Goal: Task Accomplishment & Management: Complete application form

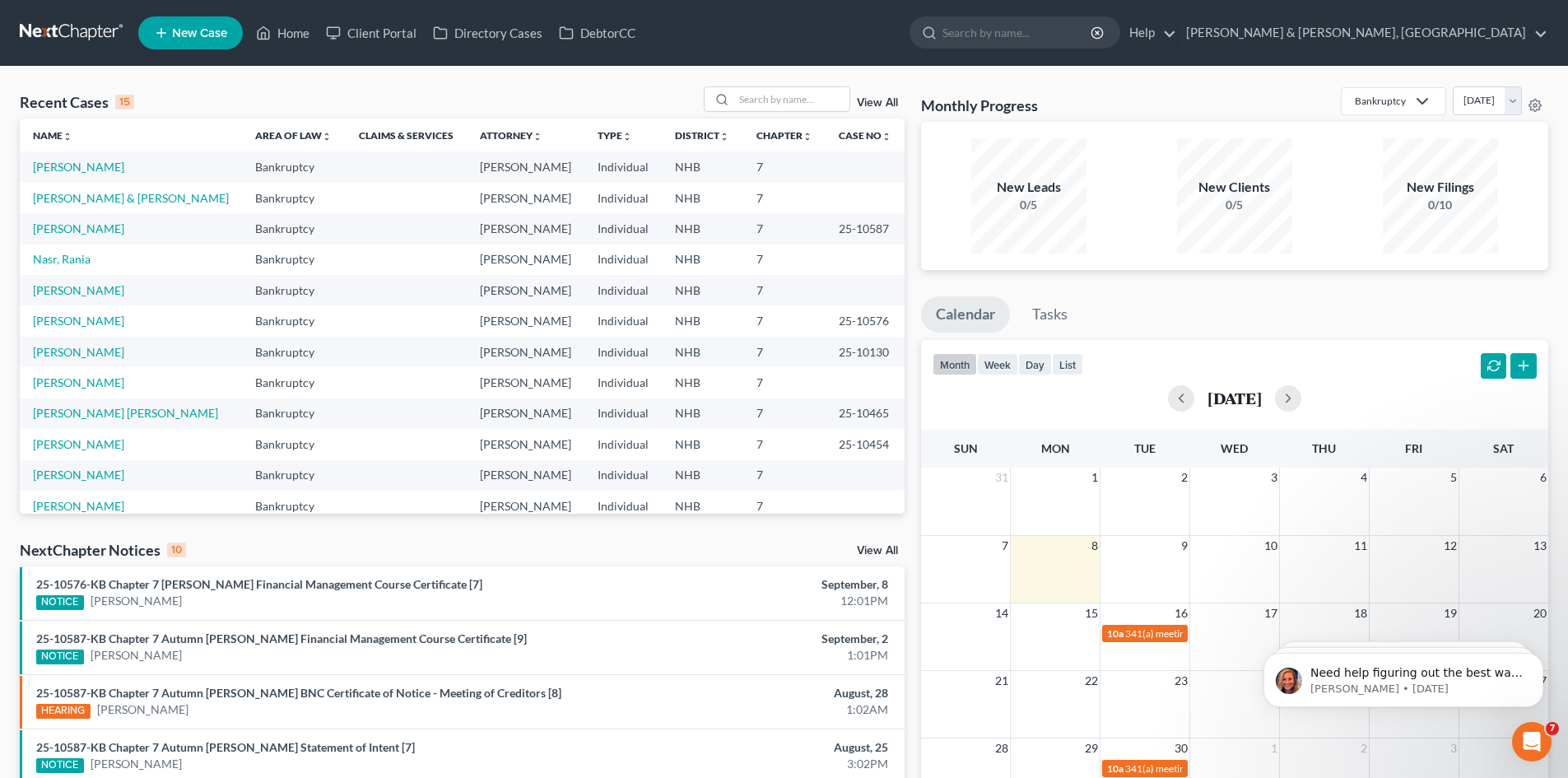
click at [202, 29] on span "New Case" at bounding box center [200, 32] width 55 height 12
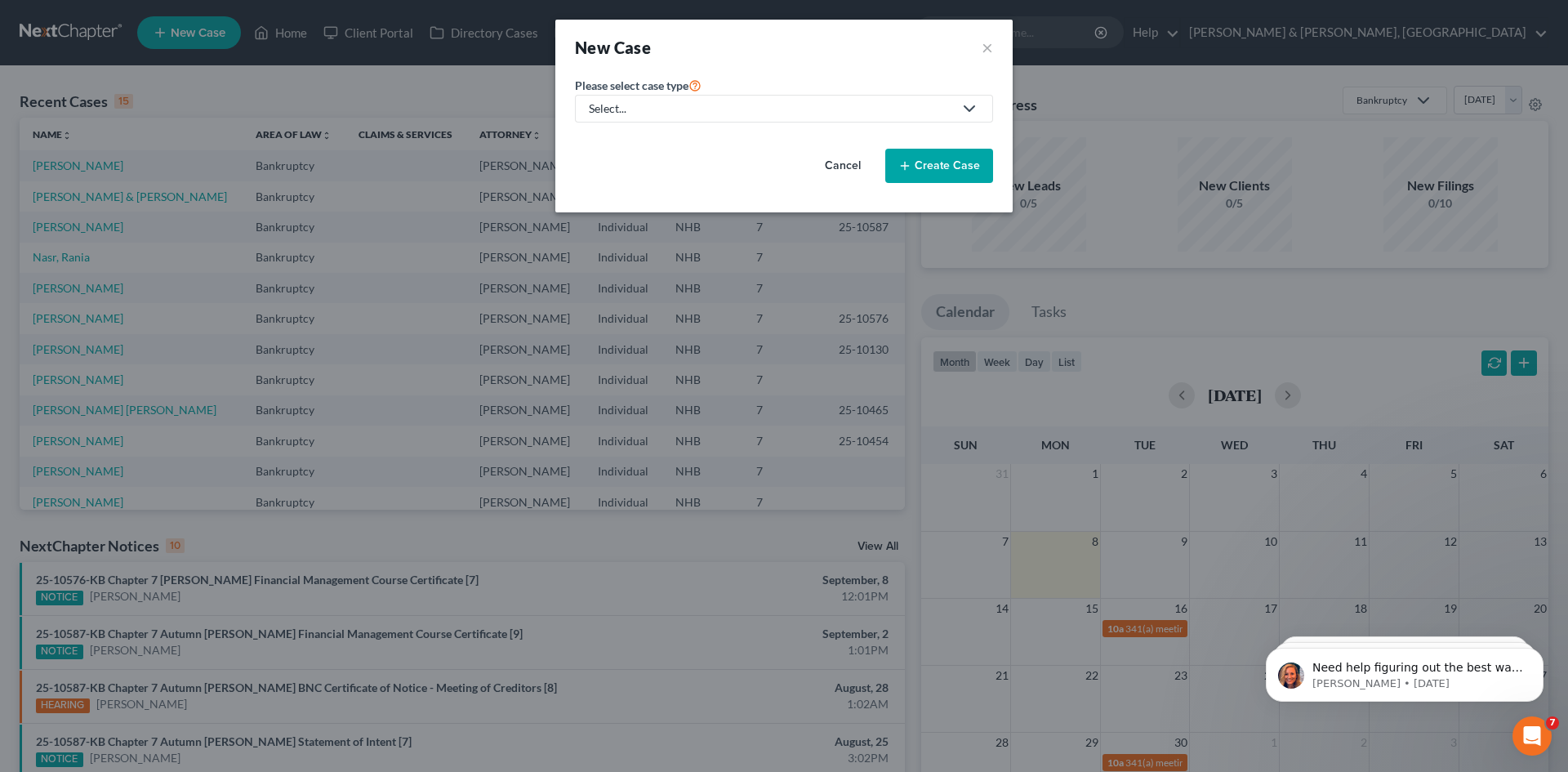
click at [667, 96] on link "Select..." at bounding box center [784, 109] width 418 height 27
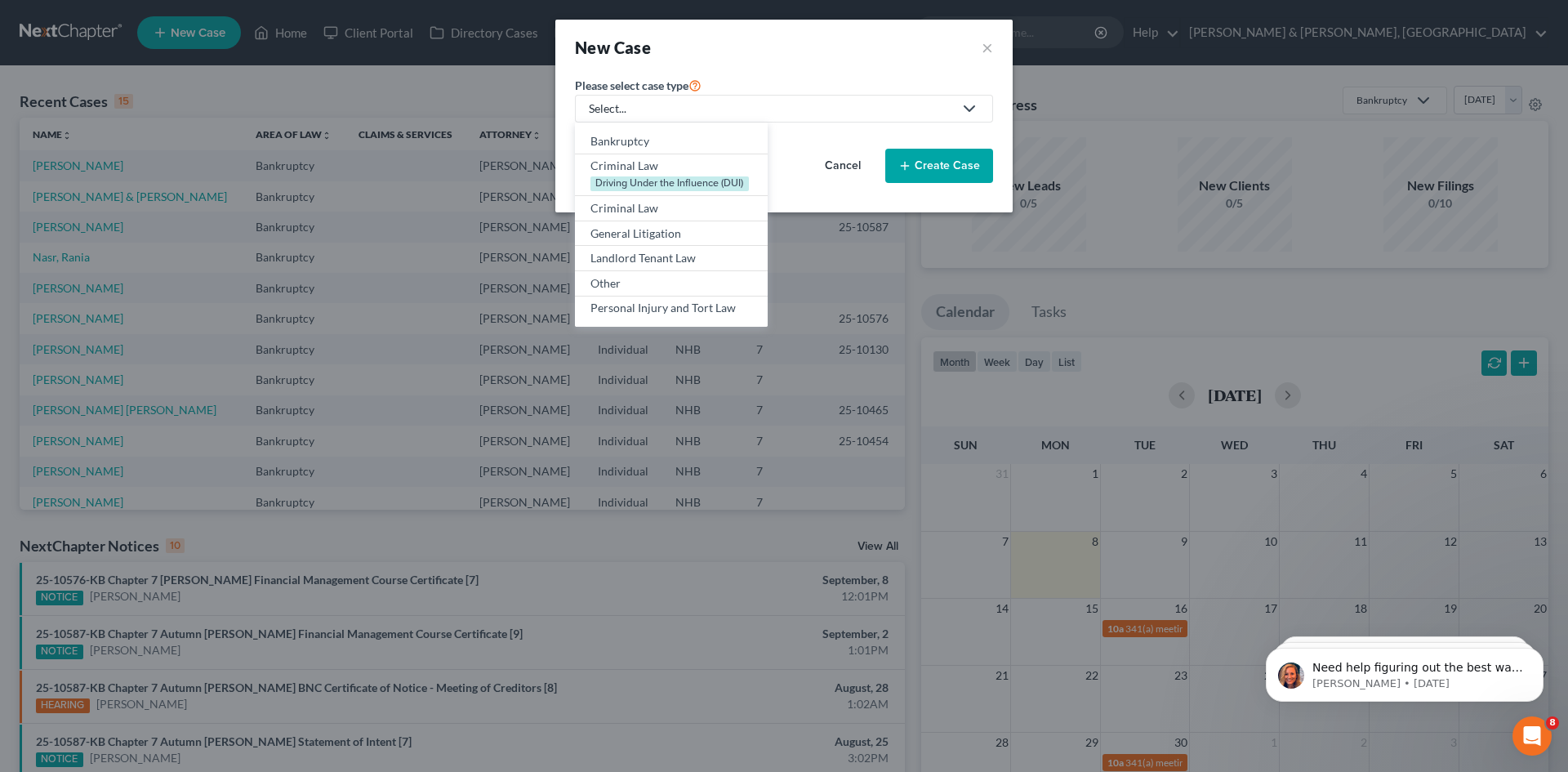
click at [726, 96] on link "Select..." at bounding box center [784, 109] width 418 height 27
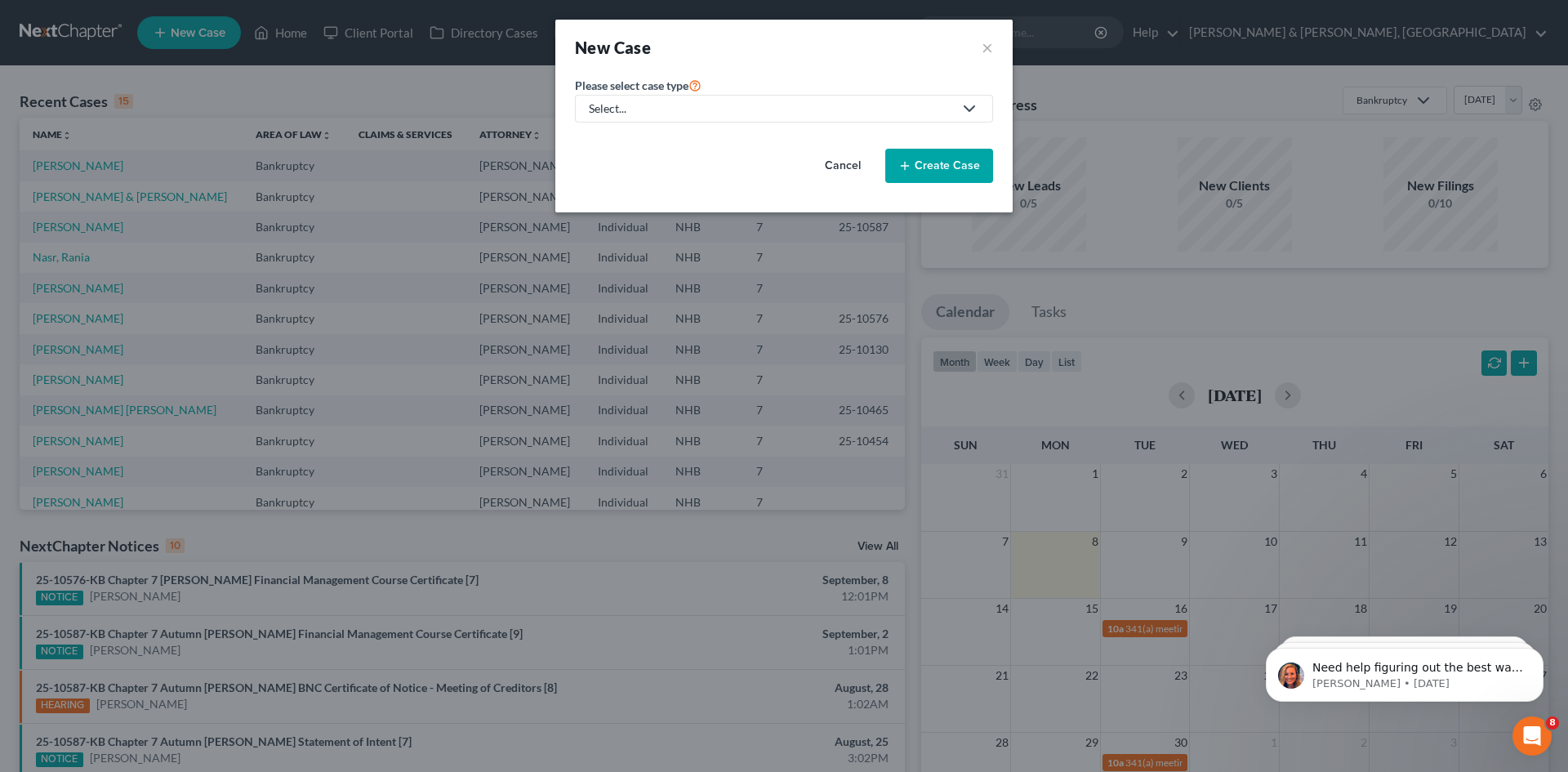
click at [714, 108] on div "Select..." at bounding box center [771, 109] width 364 height 16
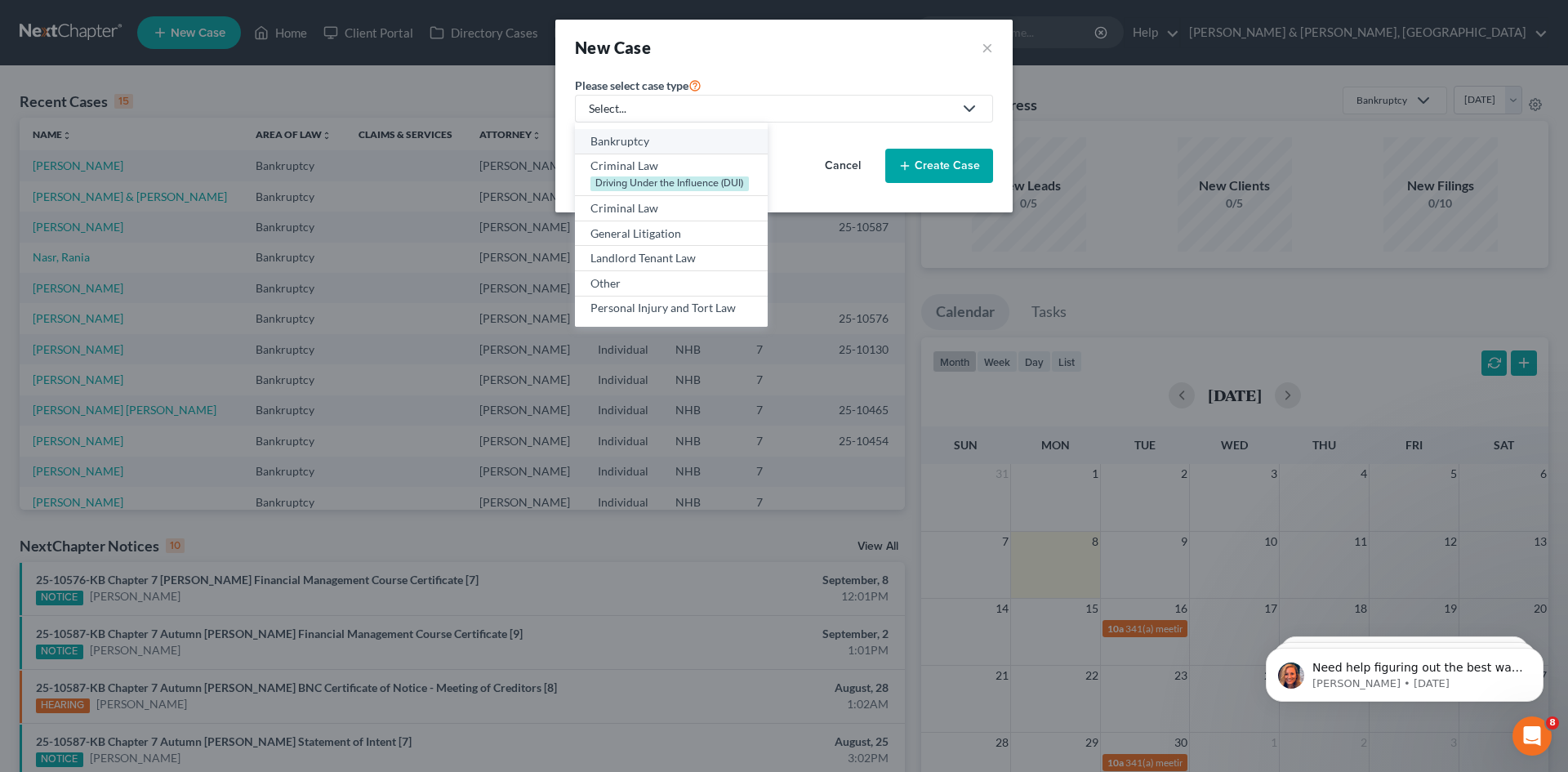
click at [638, 145] on div "Bankruptcy" at bounding box center [671, 142] width 162 height 16
select select "50"
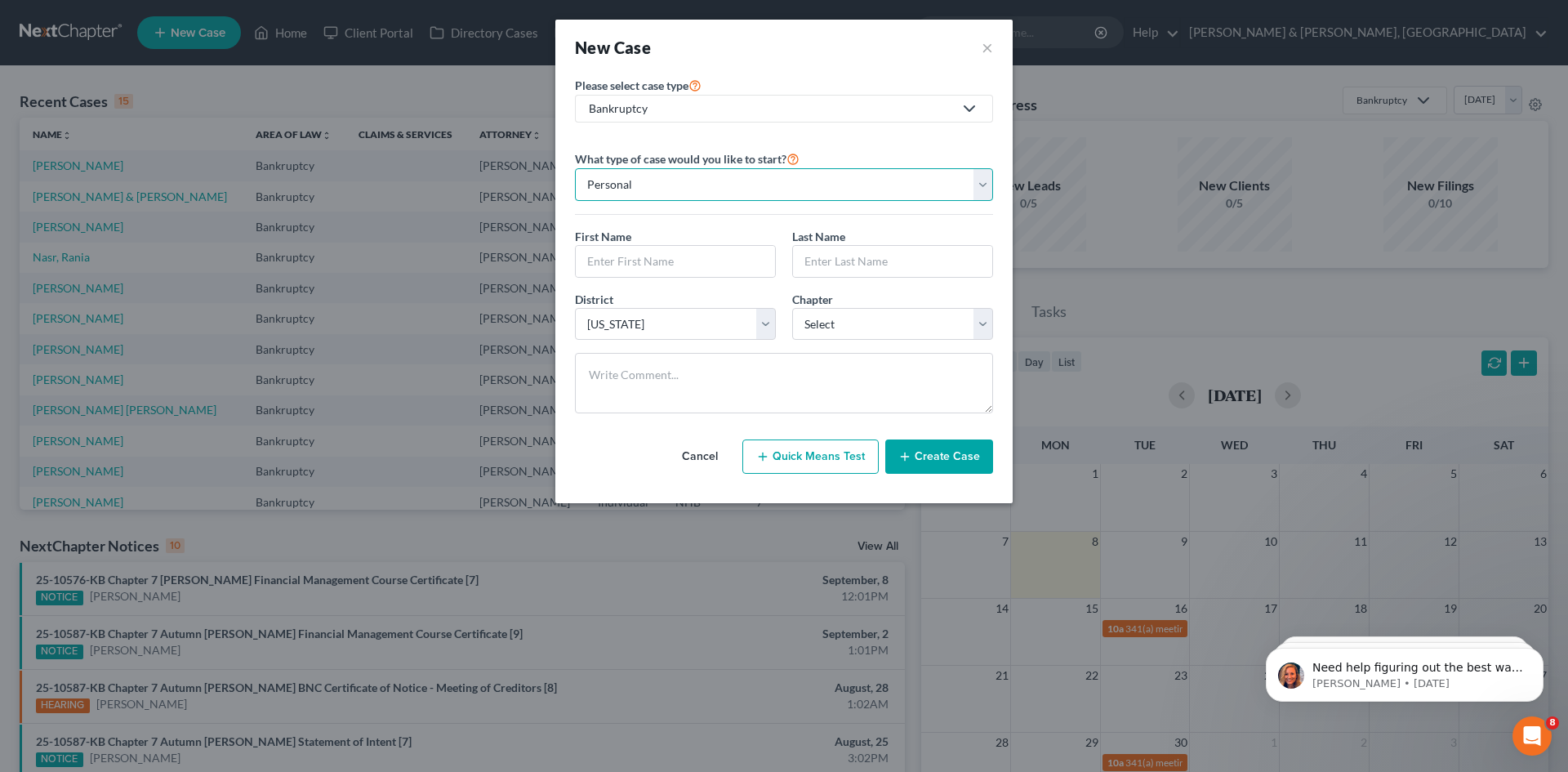
click at [650, 185] on select "Personal Business" at bounding box center [784, 185] width 418 height 33
click at [988, 46] on button "×" at bounding box center [987, 47] width 12 height 23
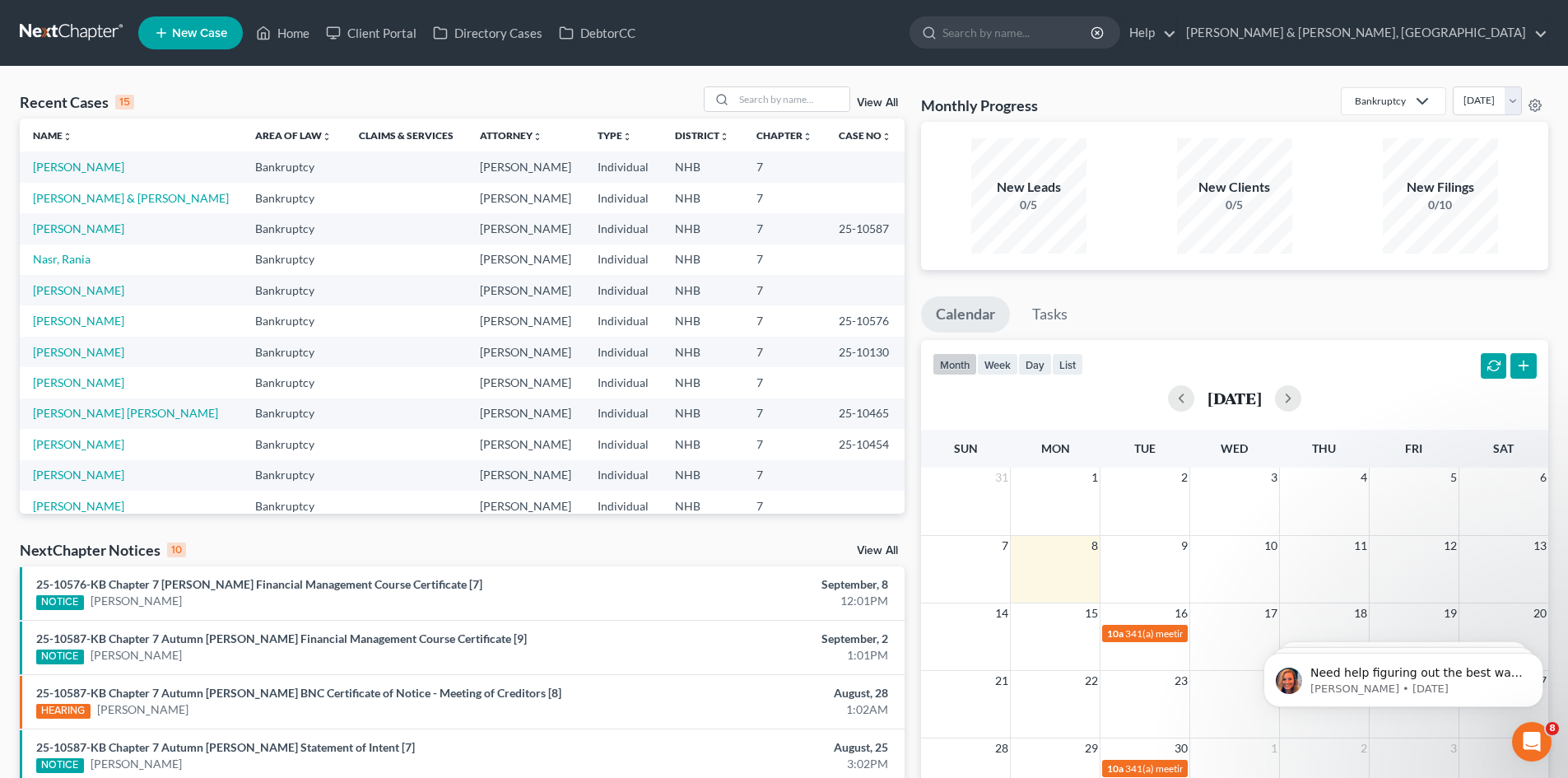
click at [212, 20] on link "New Case" at bounding box center [190, 33] width 104 height 33
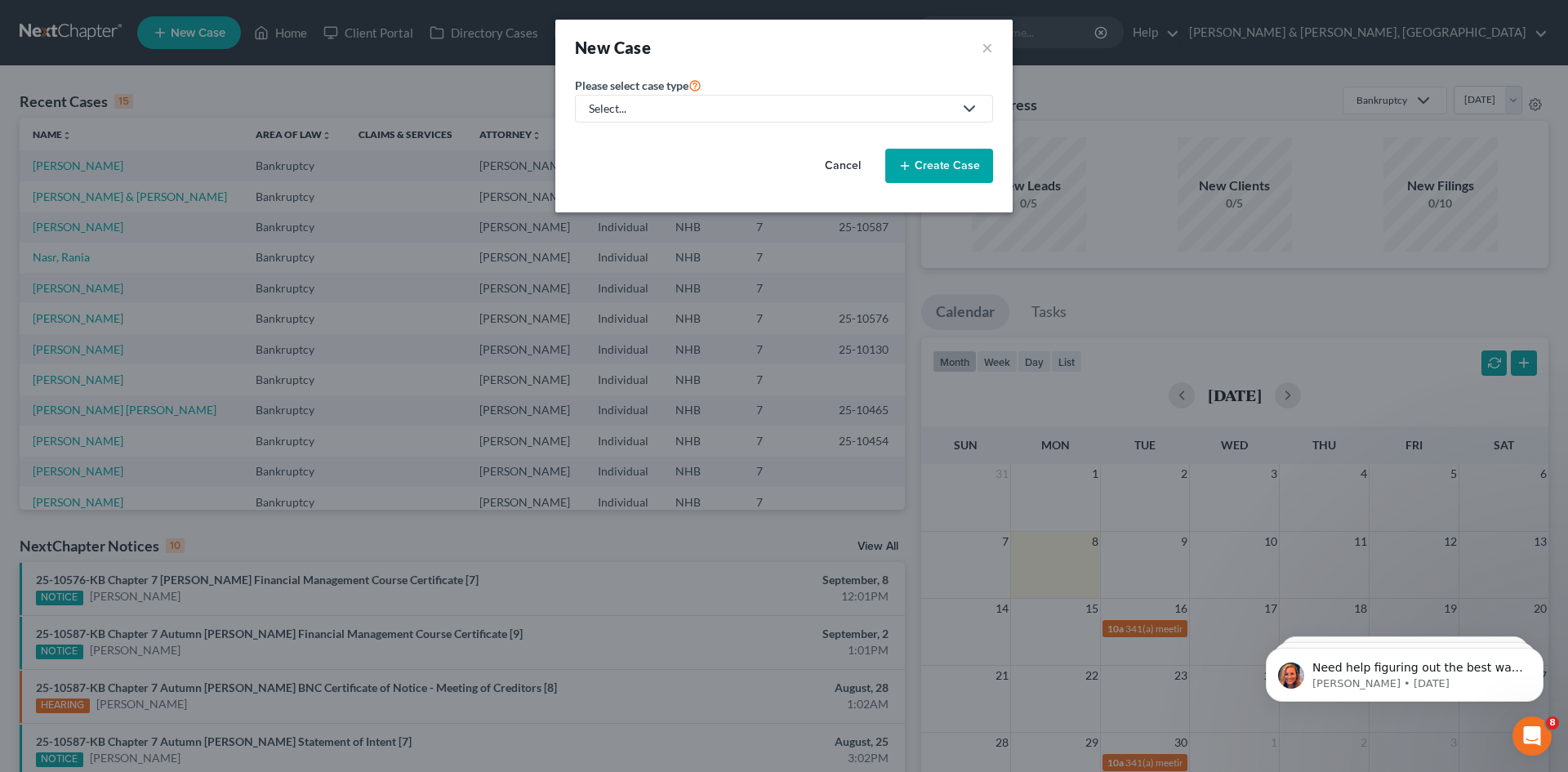
click at [978, 105] on icon at bounding box center [969, 108] width 19 height 19
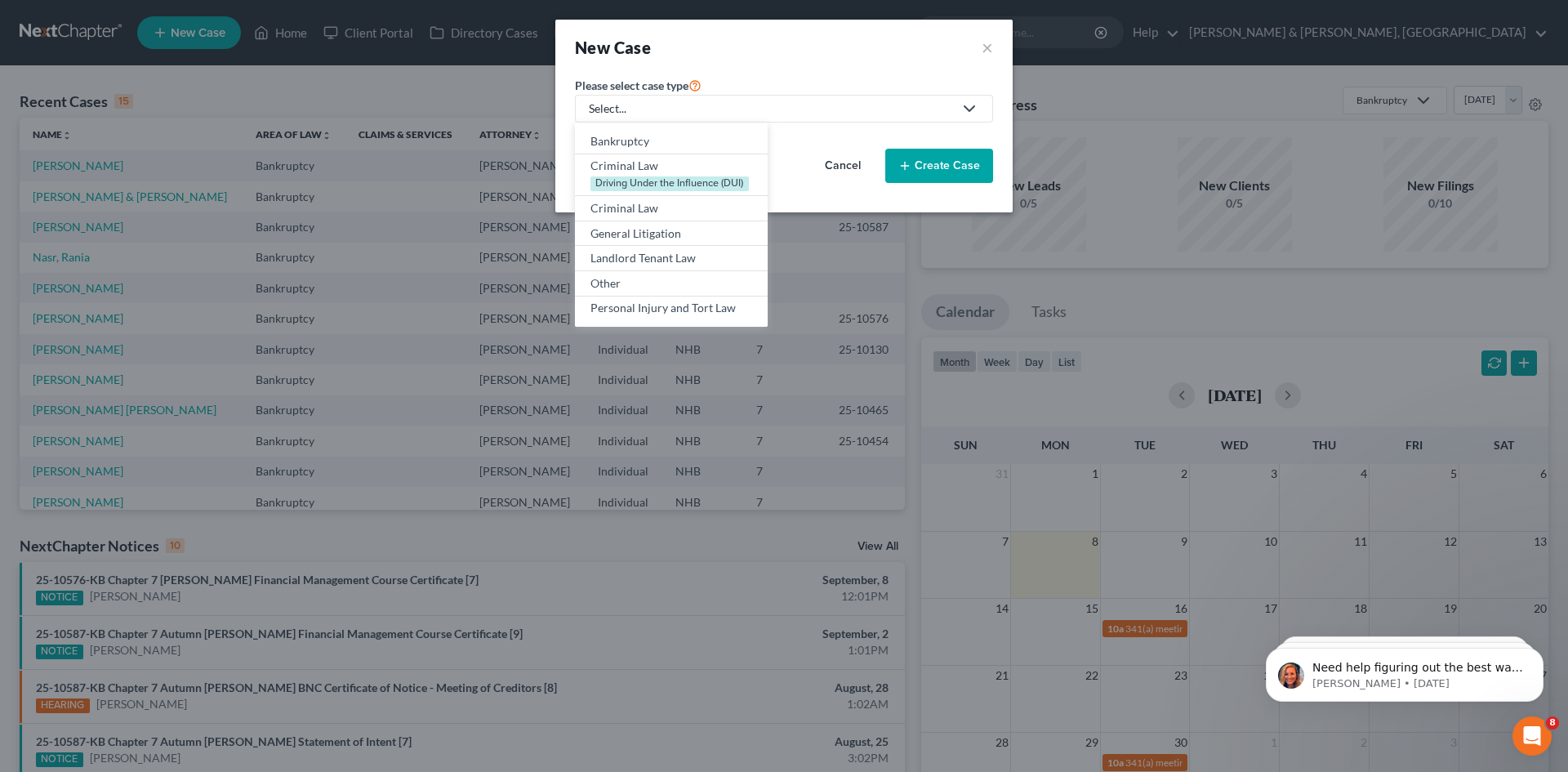
click at [934, 71] on div "New Case ×" at bounding box center [784, 47] width 457 height 56
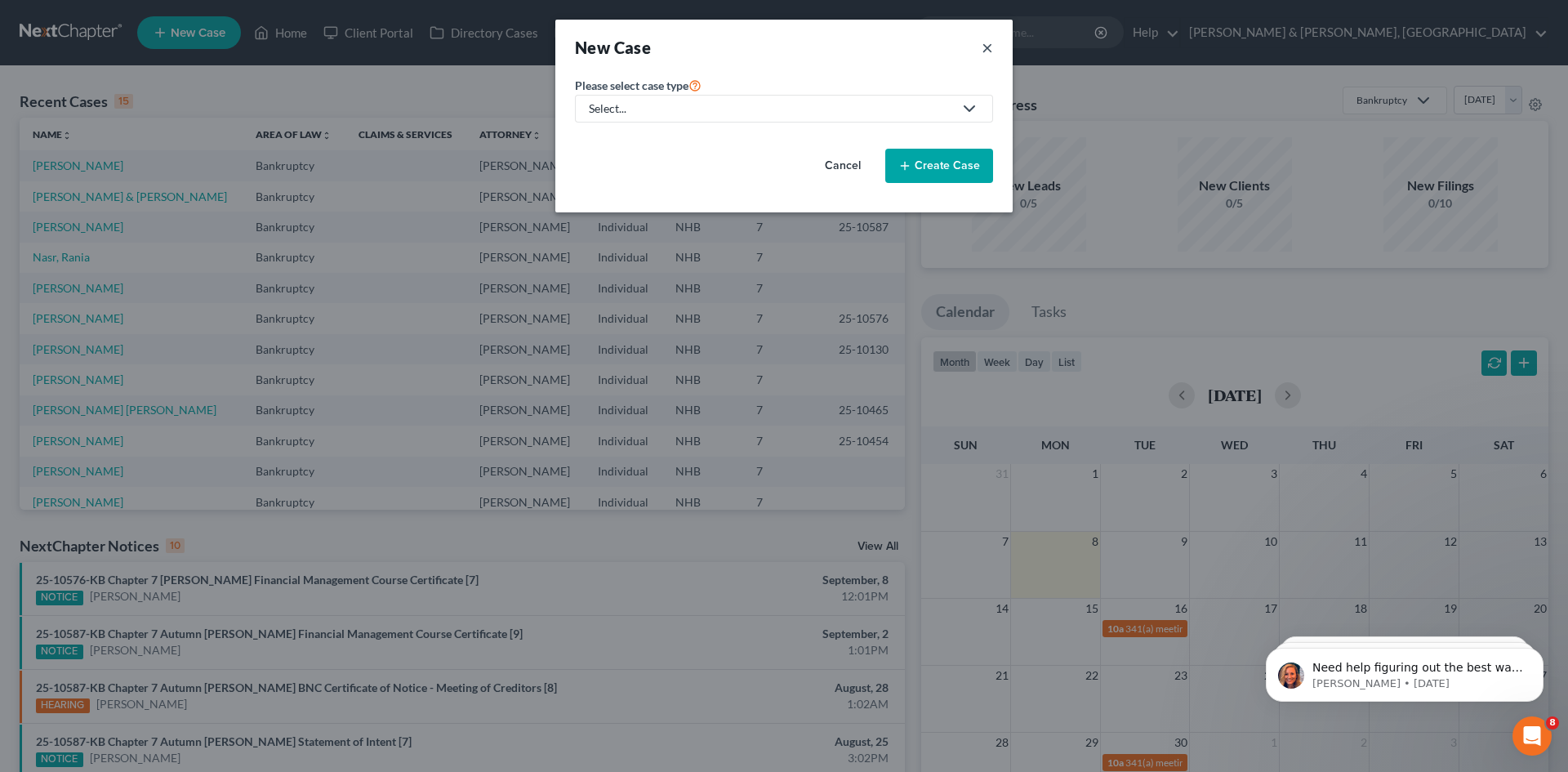
click at [988, 47] on button "×" at bounding box center [987, 47] width 12 height 23
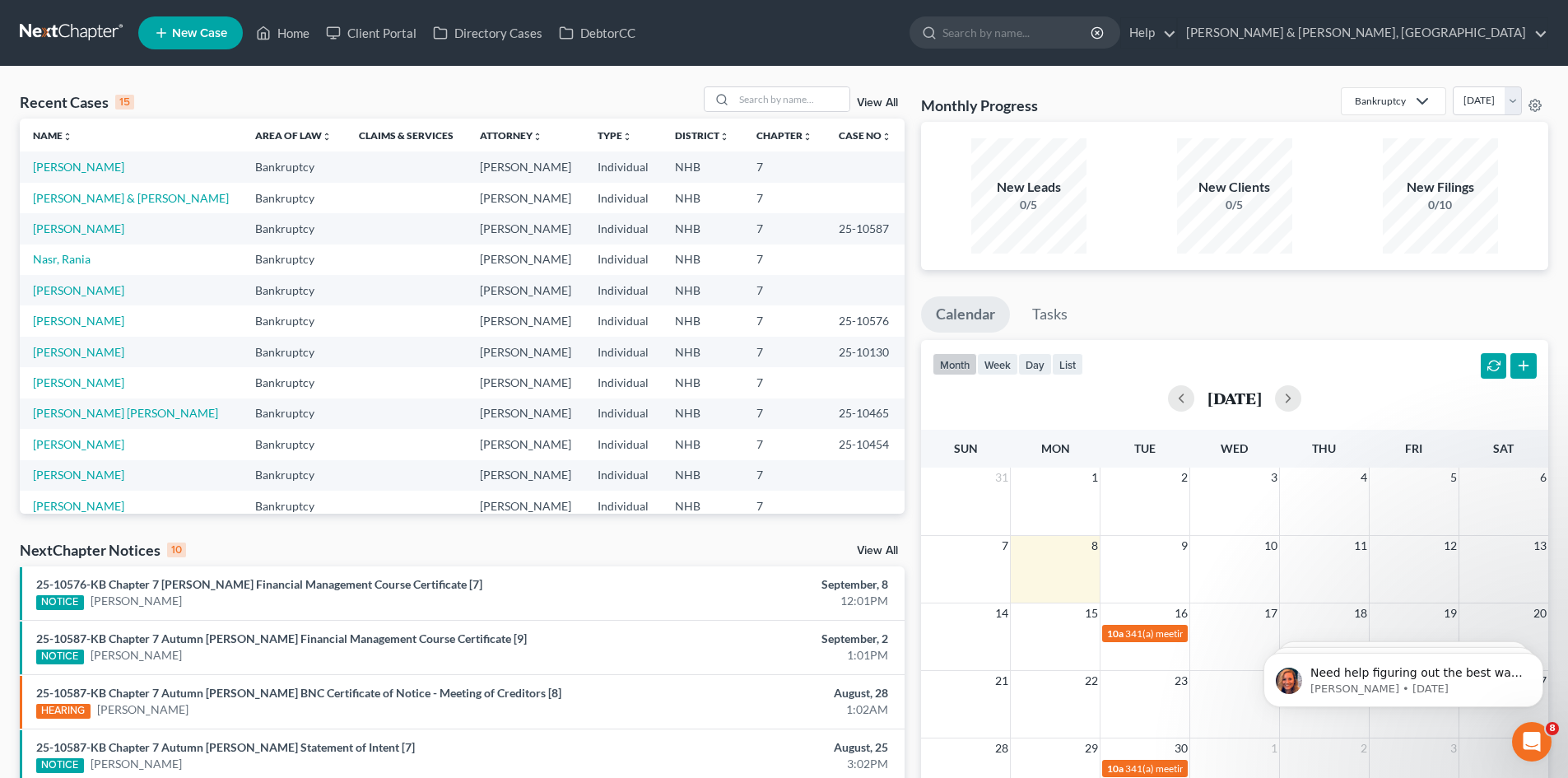
click at [1418, 103] on polyline at bounding box center [1422, 100] width 10 height 5
click at [1356, 271] on div "Other" at bounding box center [1437, 277] width 163 height 17
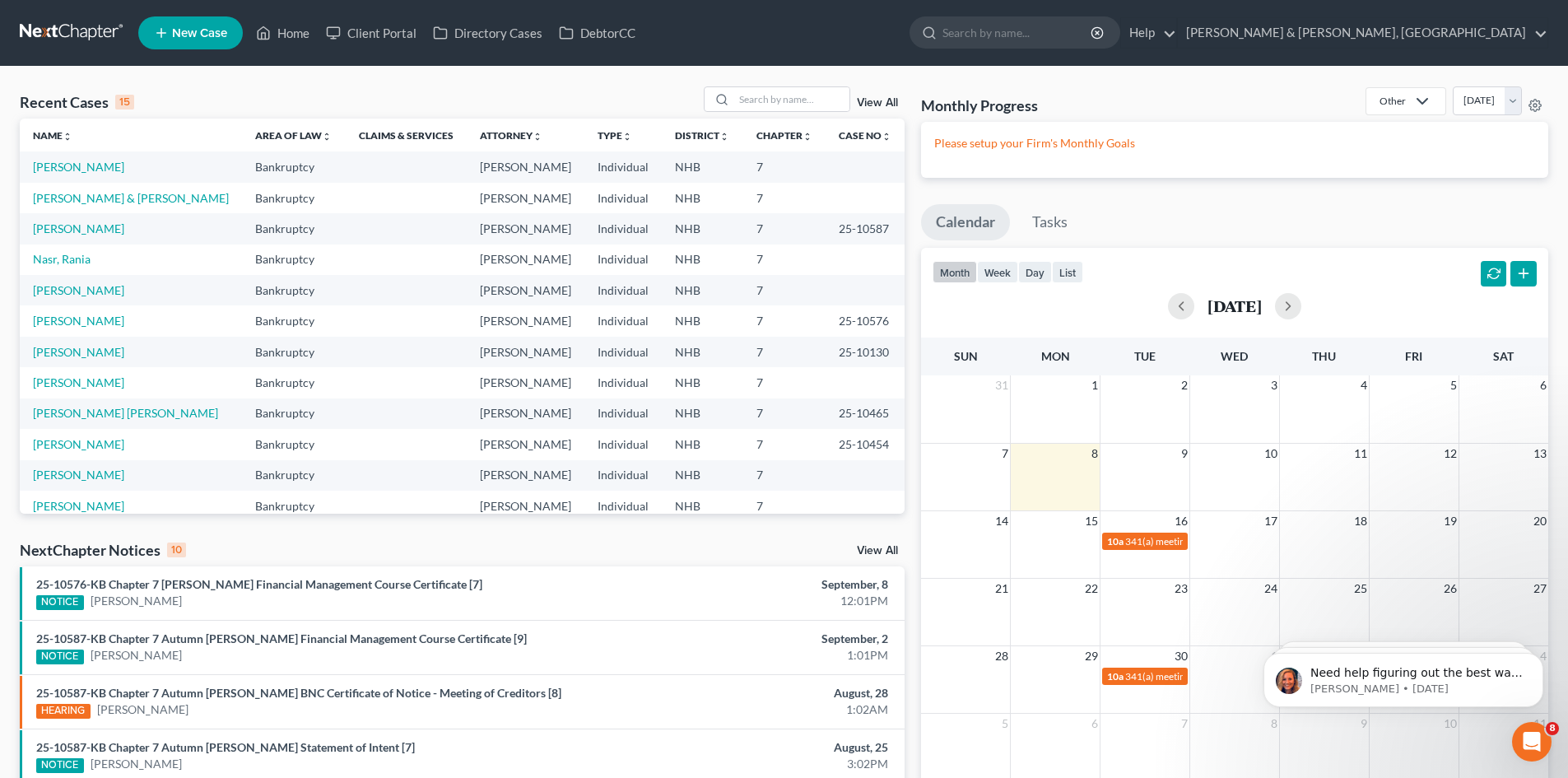
click at [219, 33] on span "New Case" at bounding box center [200, 32] width 55 height 12
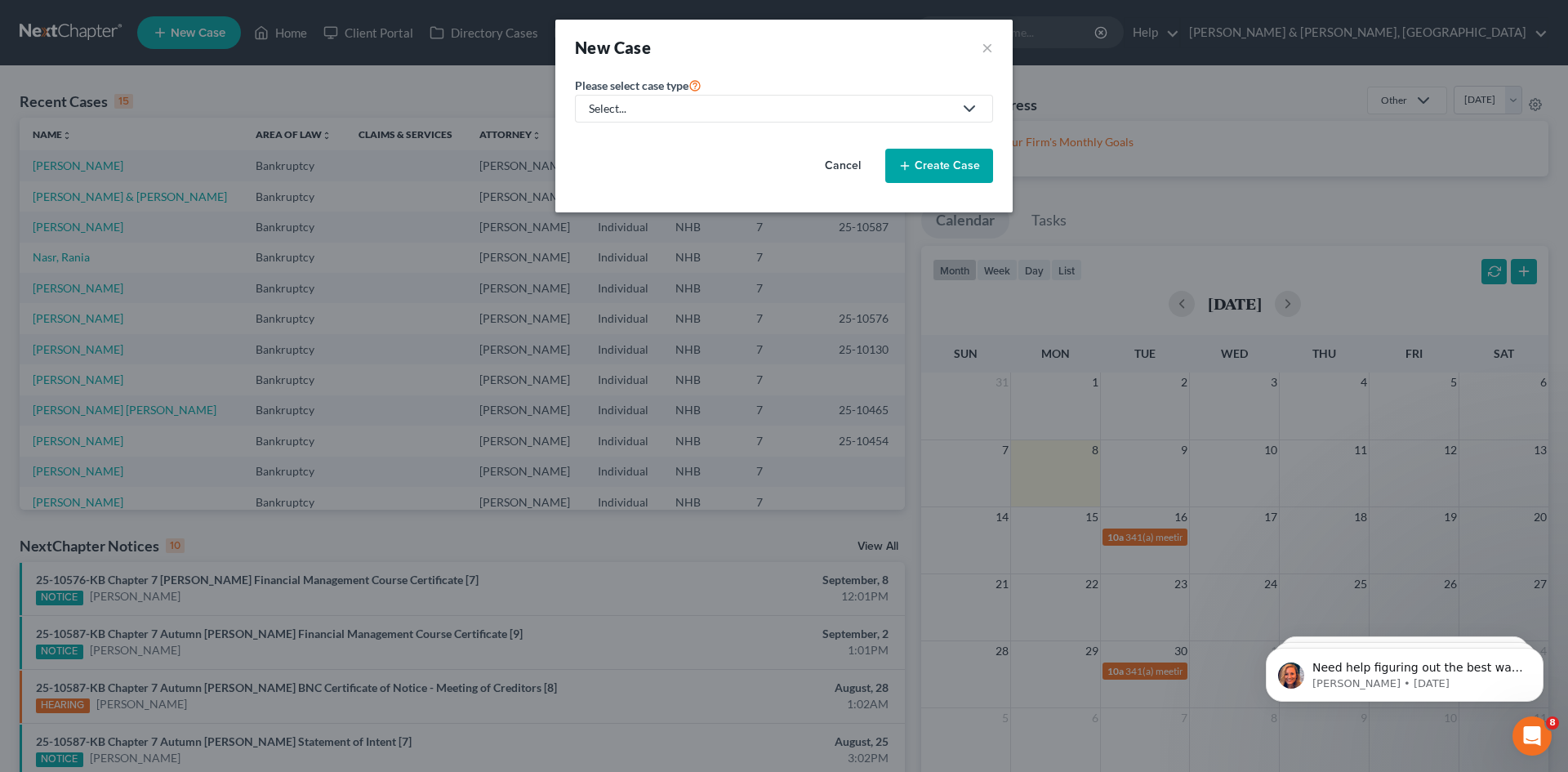
click at [745, 114] on div "Select..." at bounding box center [771, 109] width 364 height 16
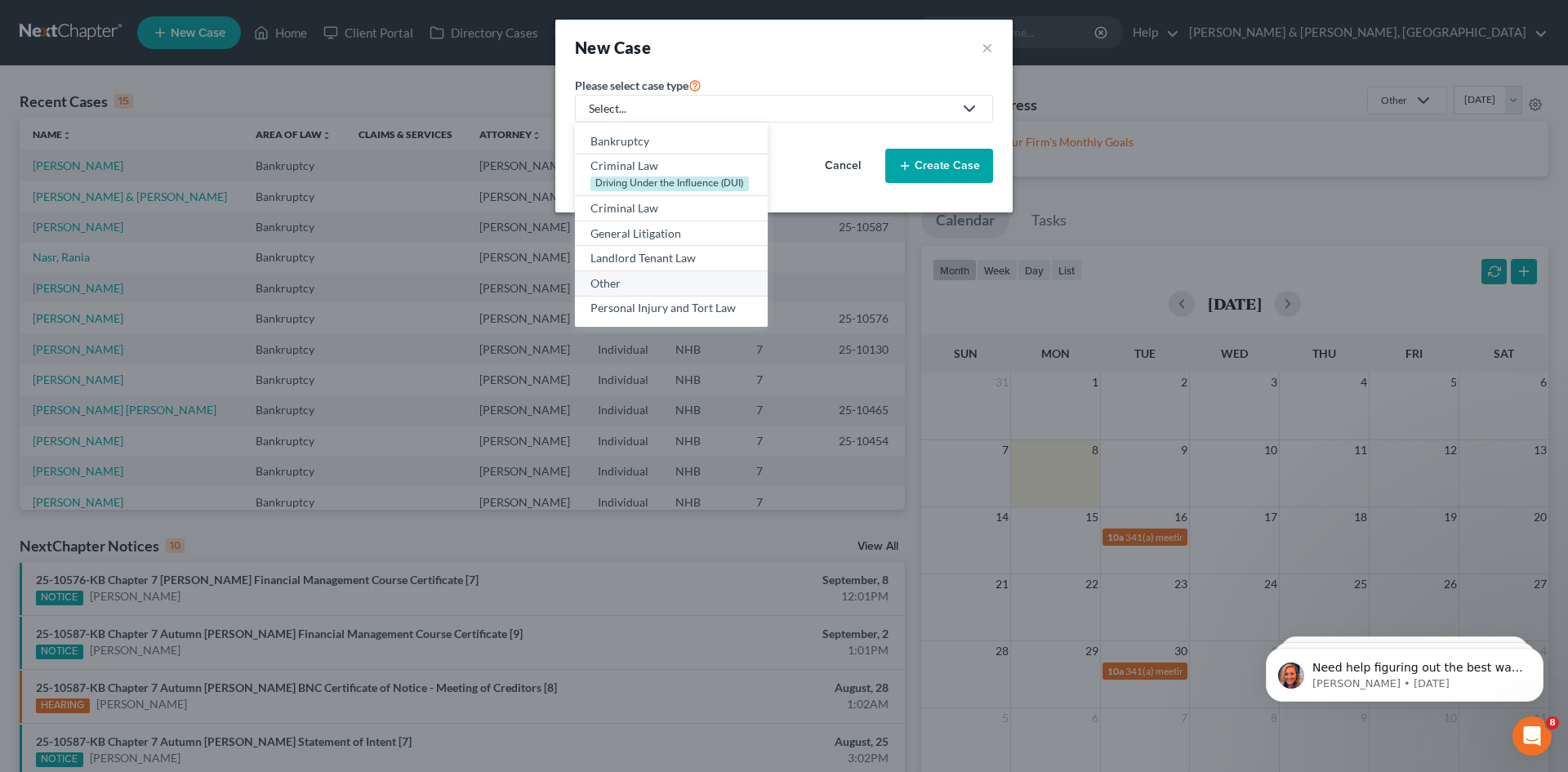
click at [657, 280] on div "Other" at bounding box center [671, 284] width 162 height 16
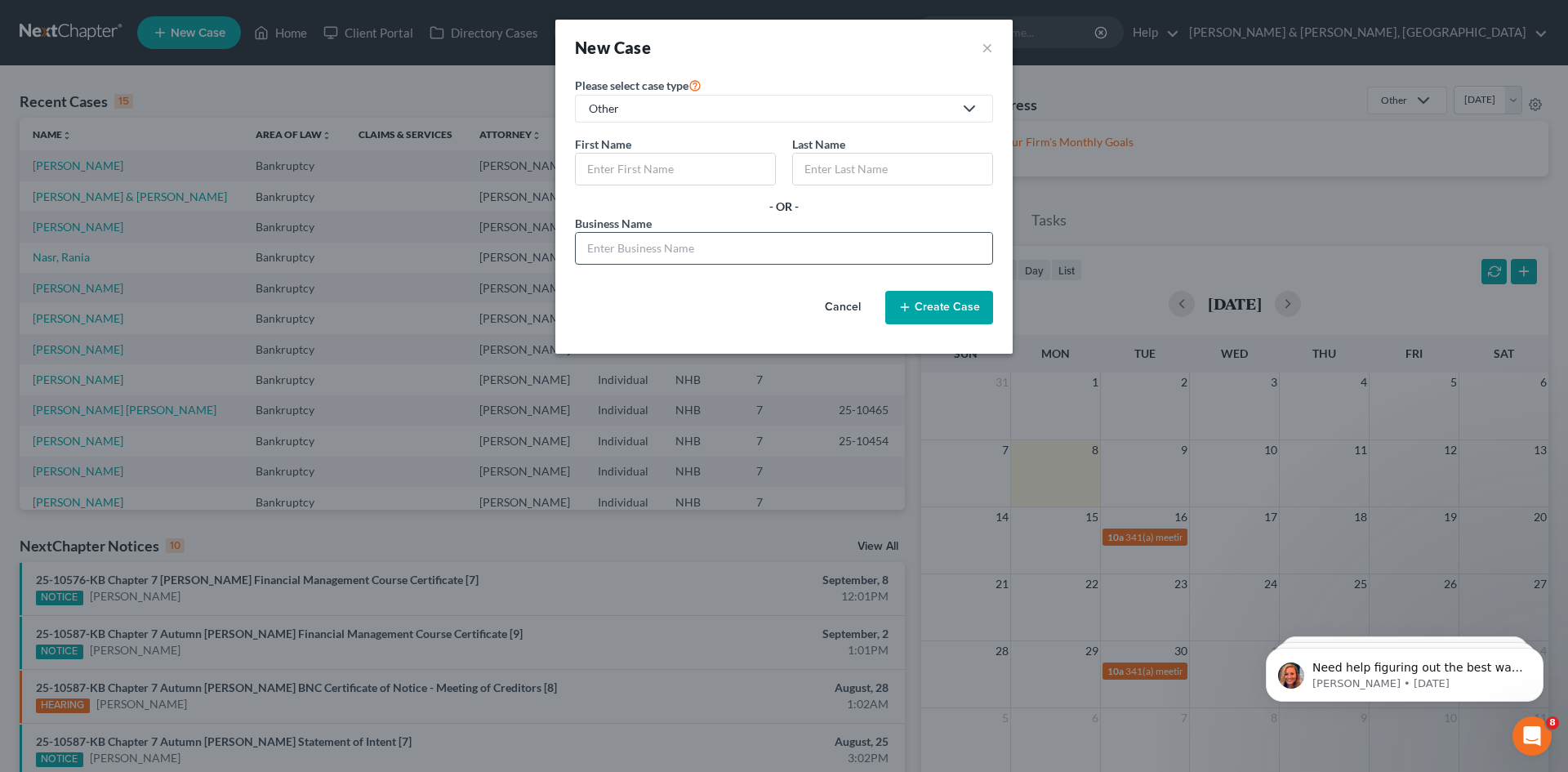
click at [670, 255] on input "text" at bounding box center [783, 248] width 416 height 31
click at [954, 118] on icon at bounding box center [966, 108] width 27 height 19
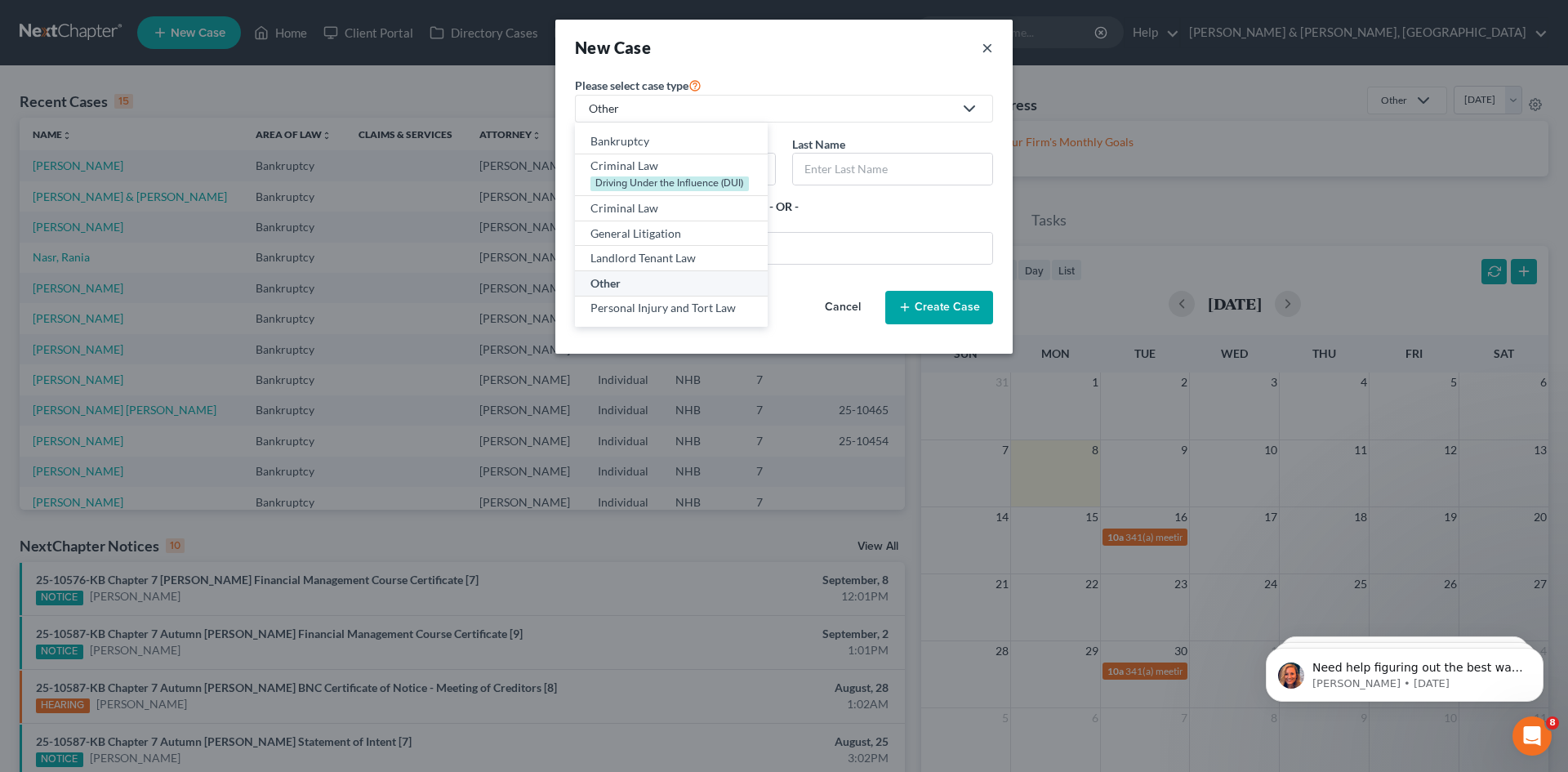
click at [982, 48] on button "×" at bounding box center [987, 47] width 12 height 23
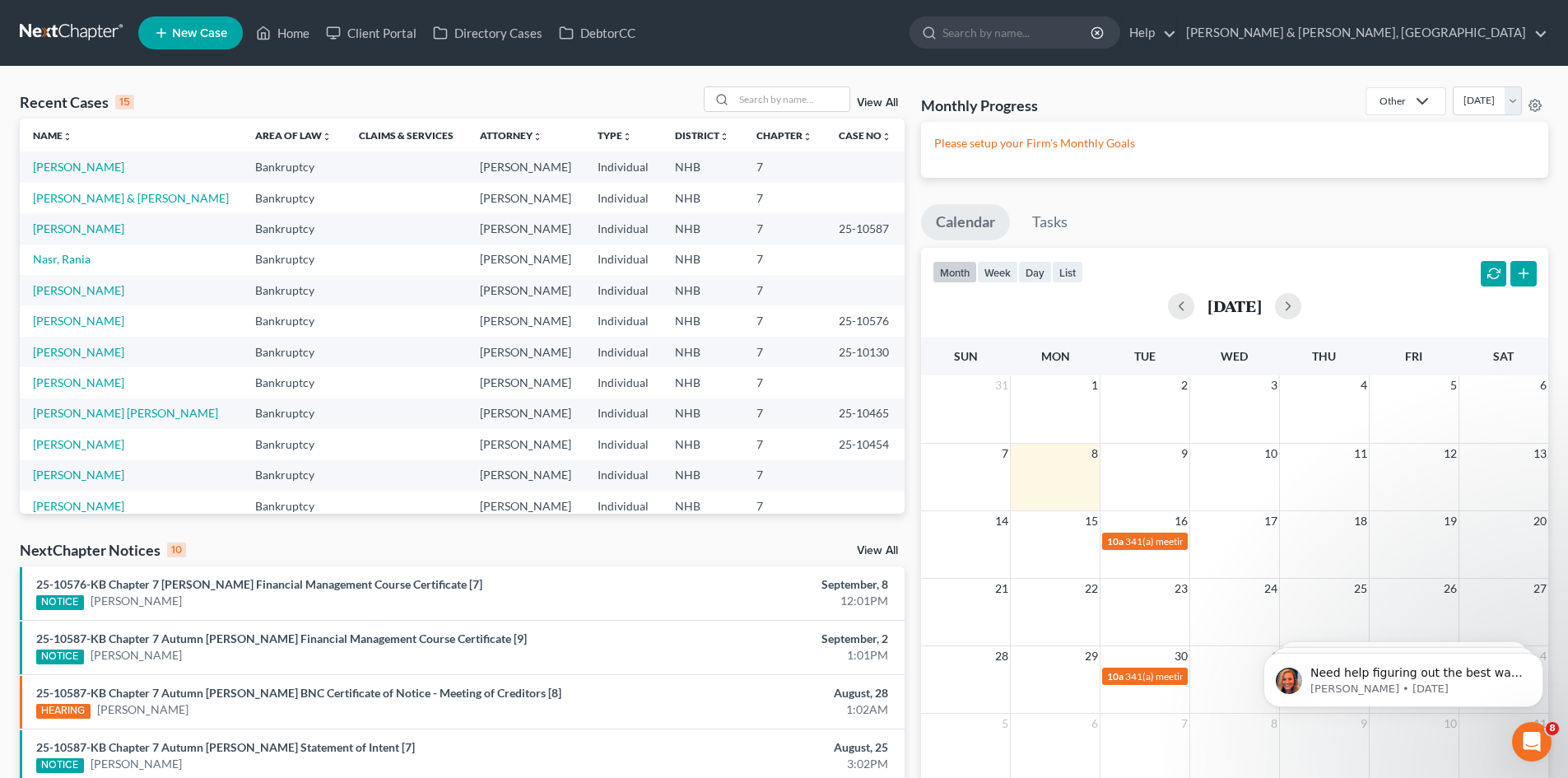
click at [206, 39] on span "New Case" at bounding box center [200, 32] width 55 height 12
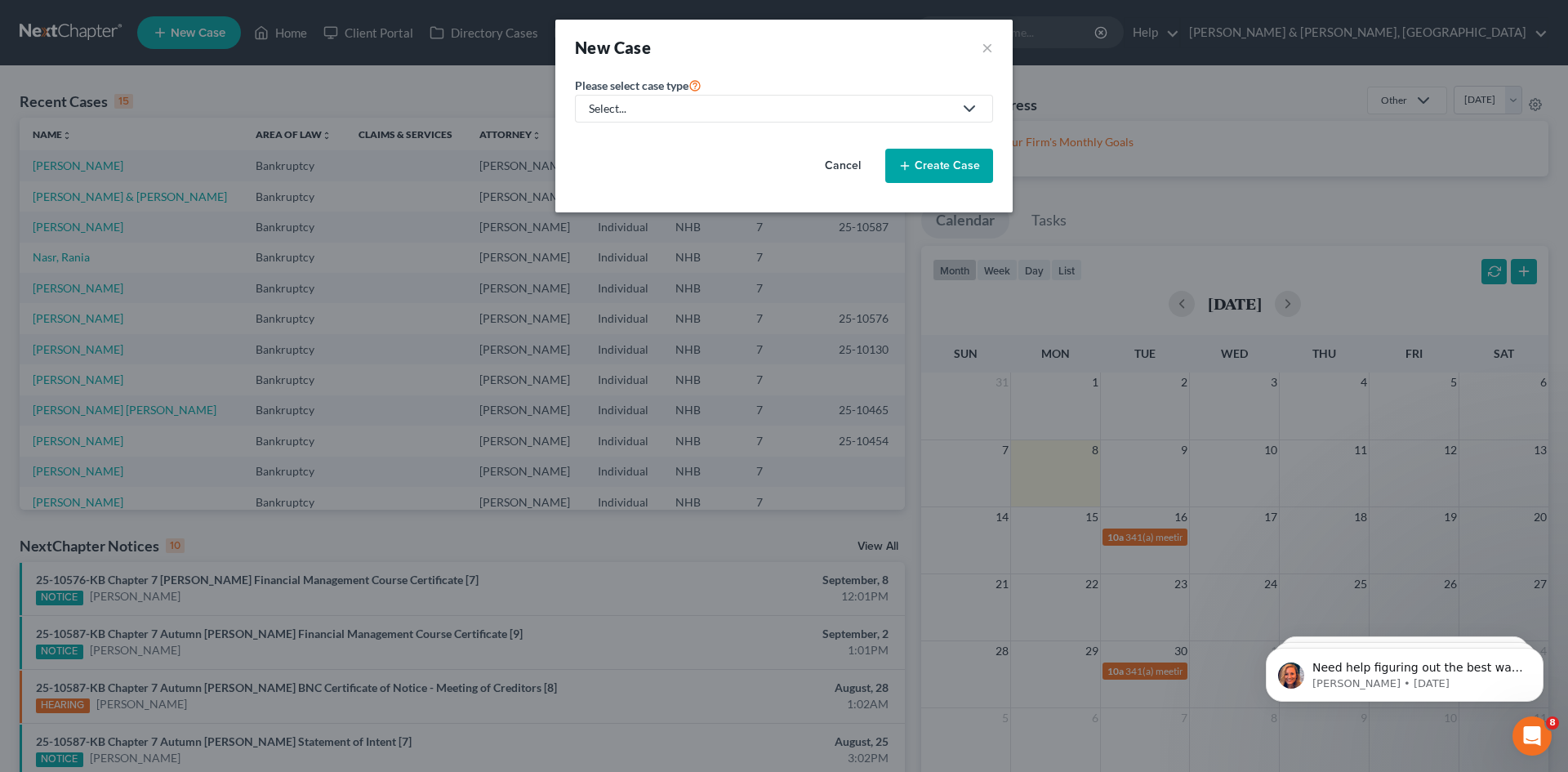
click at [673, 103] on div "Select..." at bounding box center [771, 109] width 364 height 16
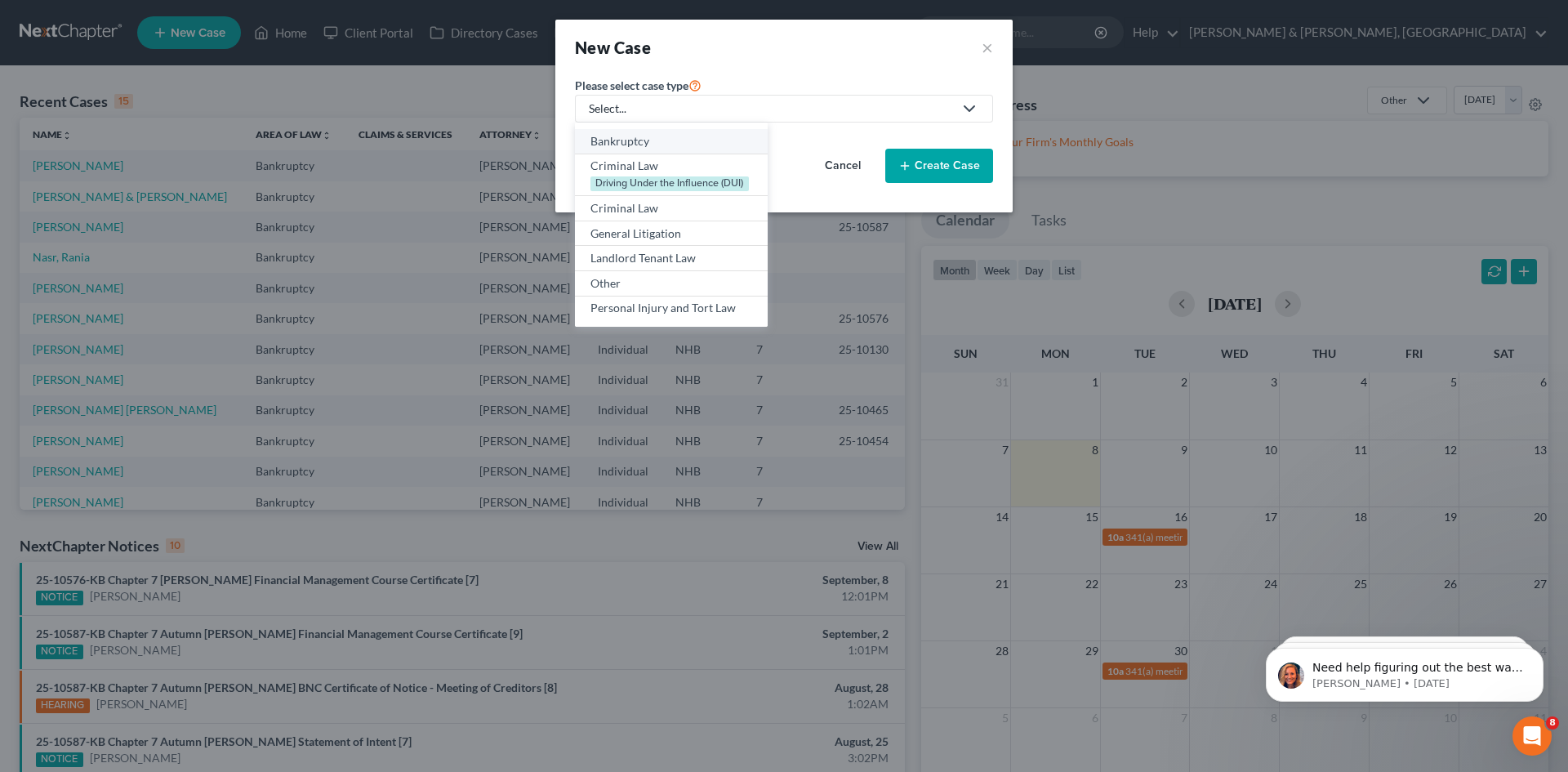
click at [653, 145] on div "Bankruptcy" at bounding box center [671, 142] width 162 height 16
select select "50"
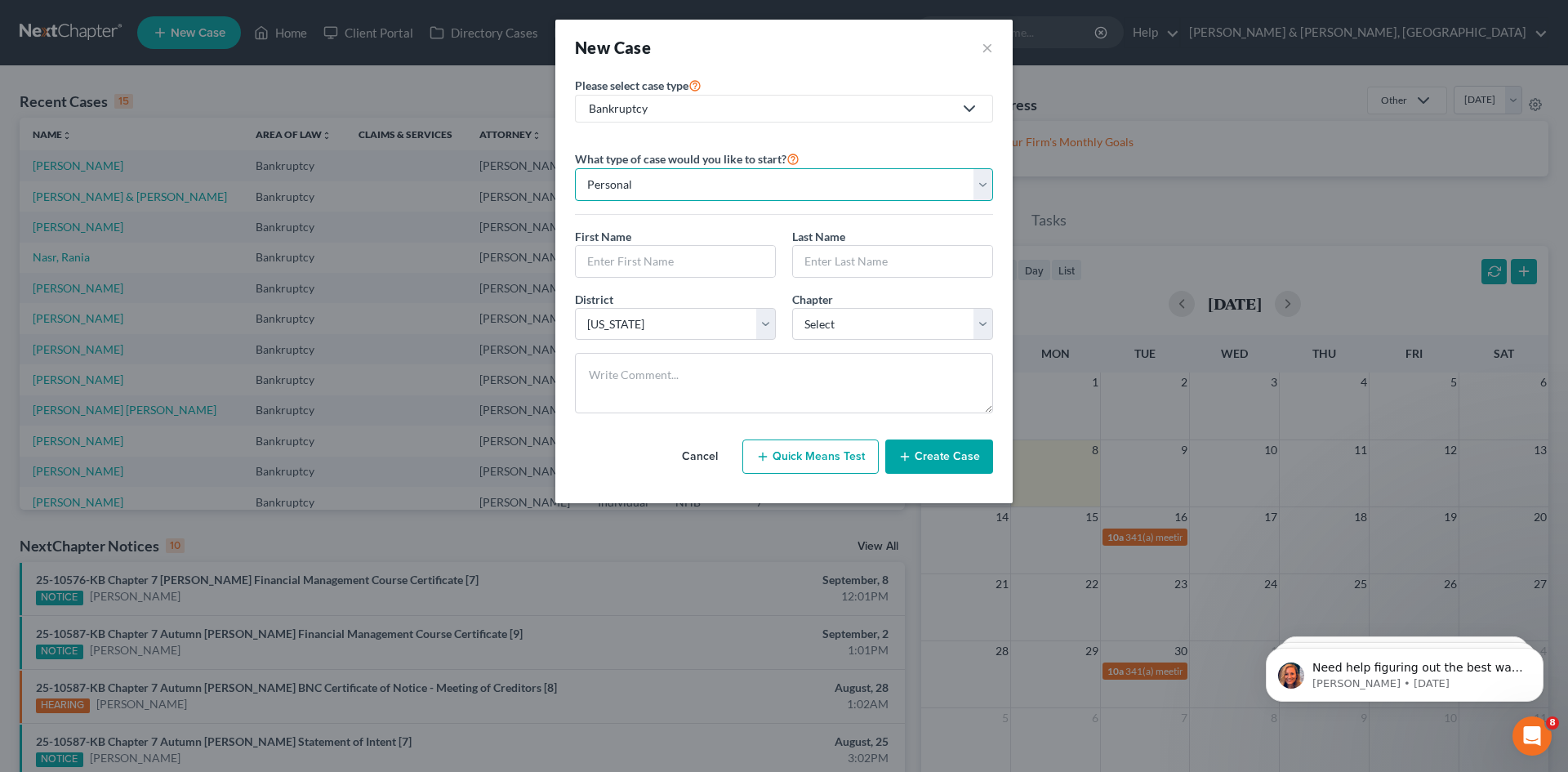
click at [665, 195] on select "Personal Business" at bounding box center [784, 185] width 418 height 33
click at [992, 323] on select "Select 7 11 12 13" at bounding box center [893, 325] width 201 height 33
click at [703, 112] on div "Bankruptcy" at bounding box center [771, 109] width 364 height 16
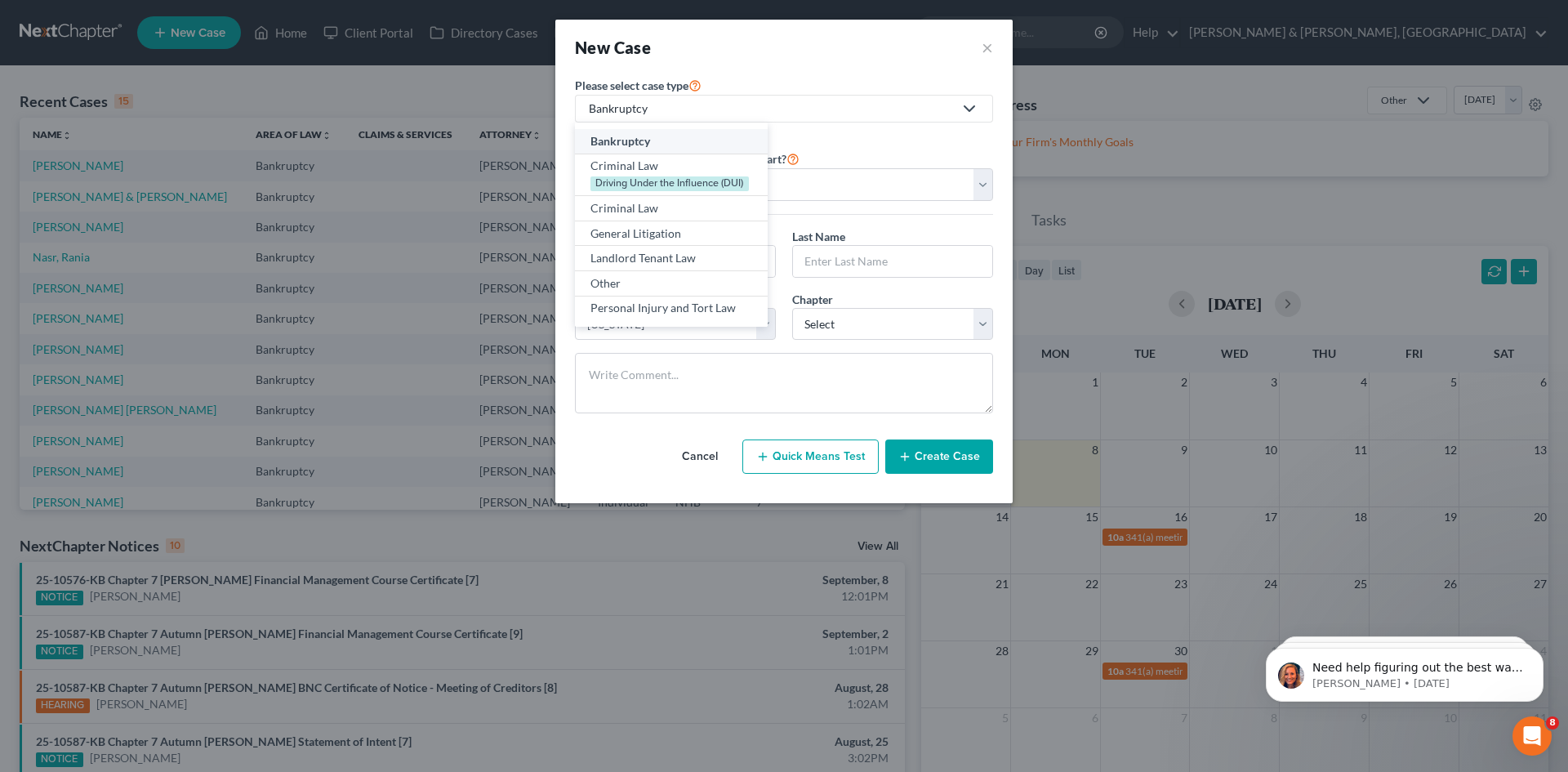
click at [703, 112] on div "Bankruptcy" at bounding box center [771, 109] width 364 height 16
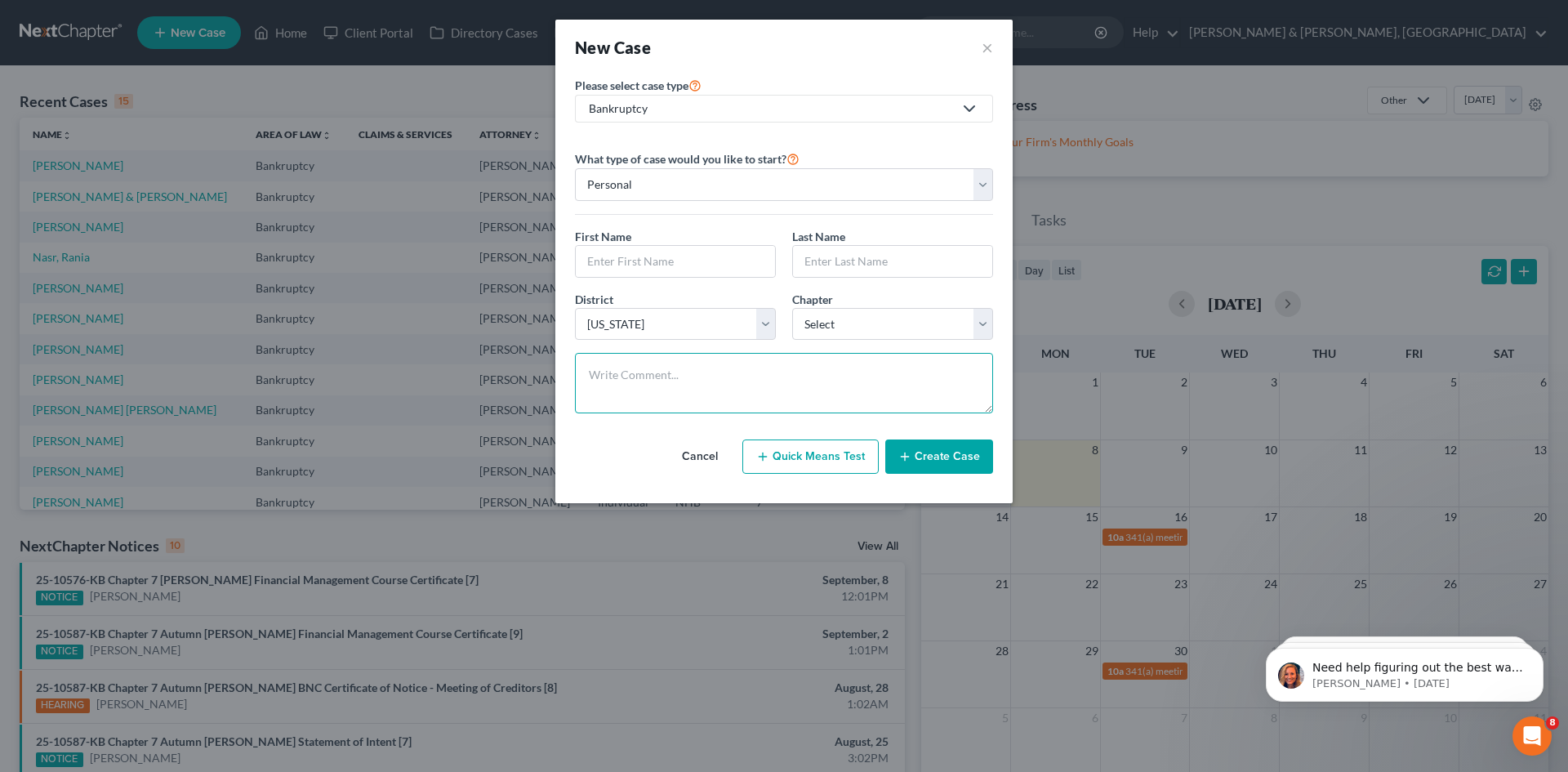
click at [641, 395] on textarea at bounding box center [784, 383] width 418 height 60
click at [995, 42] on div "New Case ×" at bounding box center [784, 47] width 457 height 56
click at [992, 47] on button "×" at bounding box center [987, 47] width 12 height 23
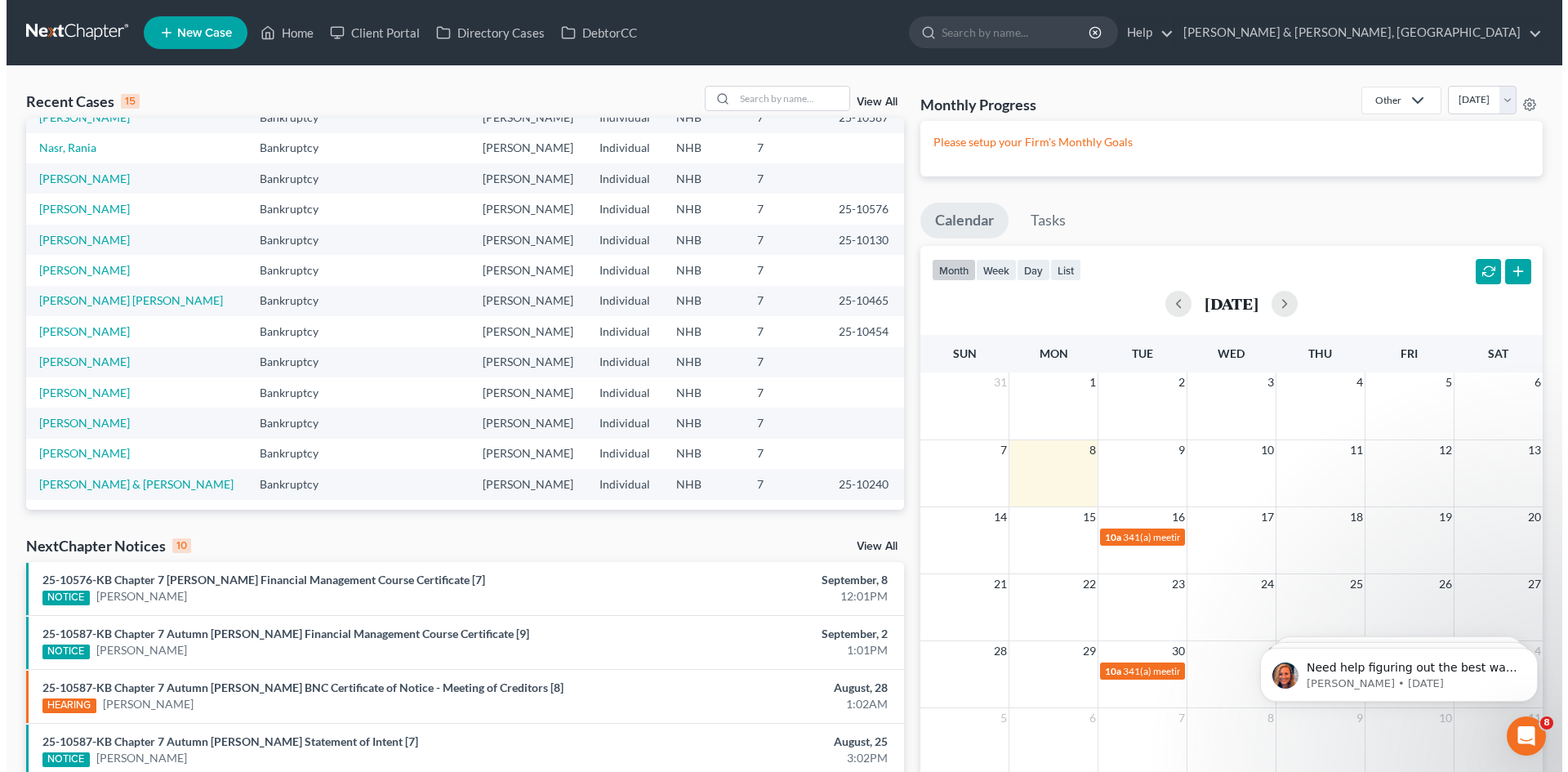
scroll to position [112, 0]
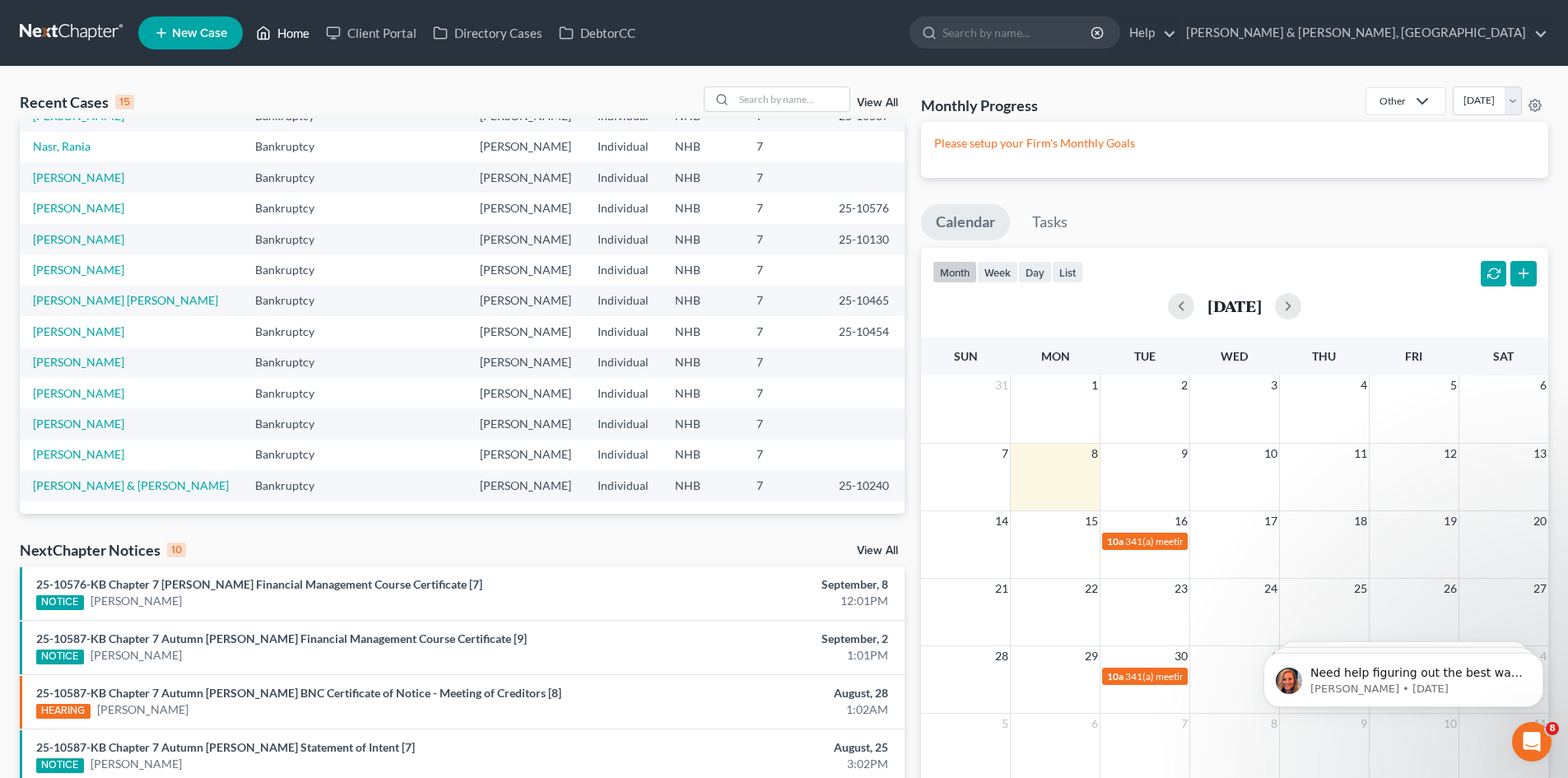
click at [289, 38] on link "Home" at bounding box center [283, 33] width 70 height 29
click at [186, 40] on span "New Case" at bounding box center [200, 32] width 55 height 12
